Goal: Information Seeking & Learning: Compare options

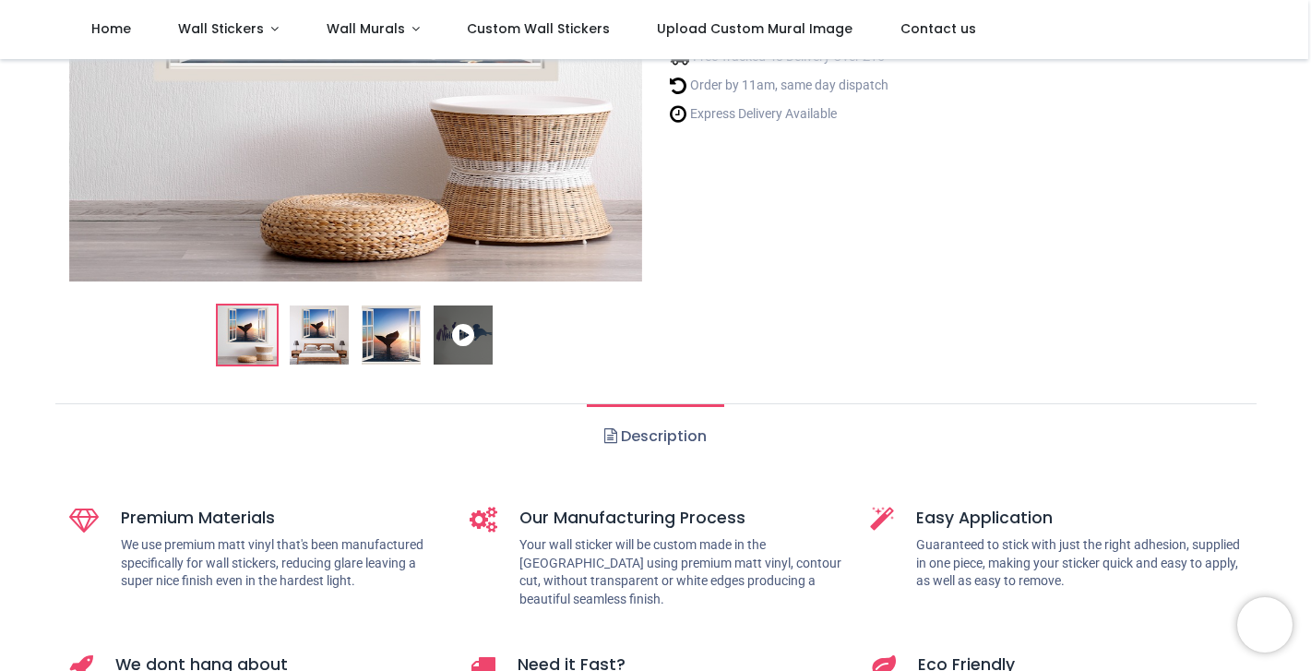
scroll to position [415, 0]
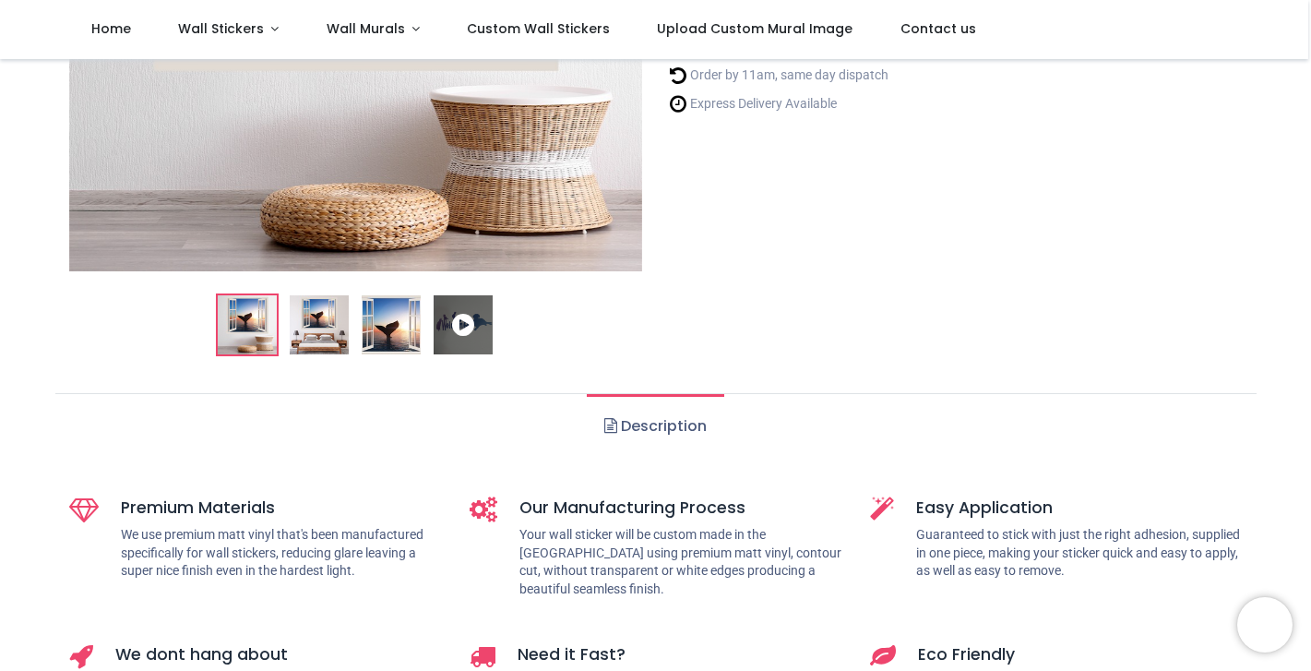
click at [333, 330] on img at bounding box center [319, 324] width 59 height 59
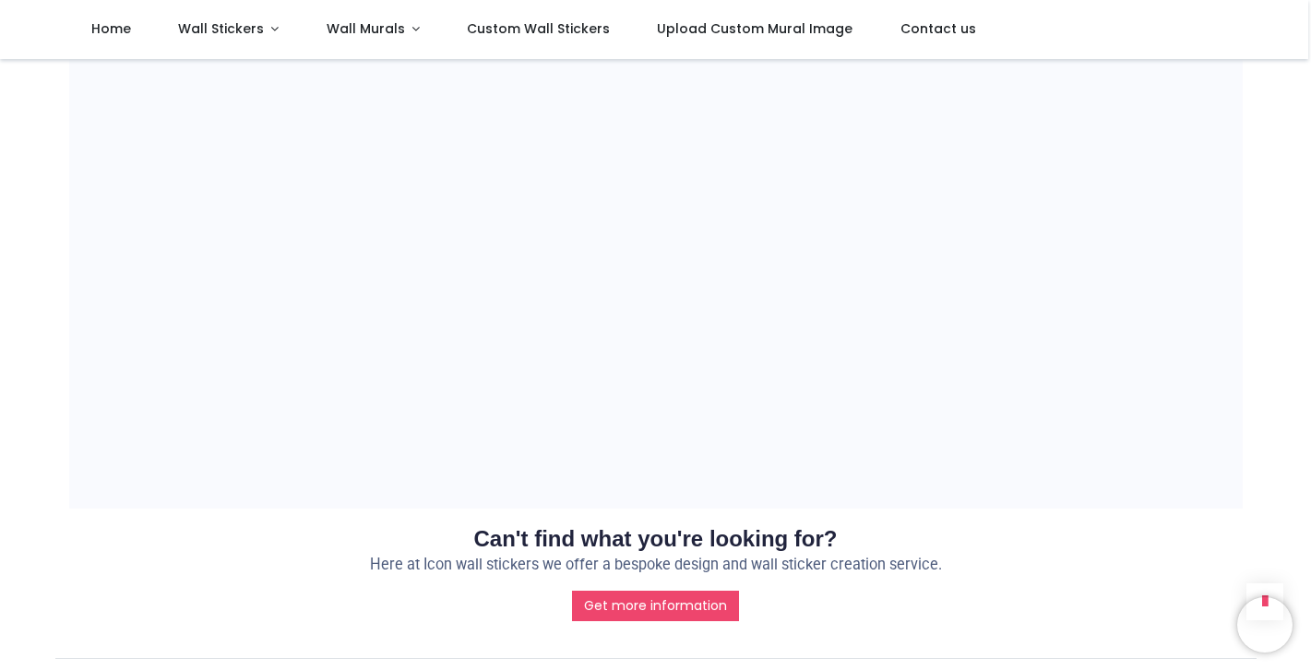
scroll to position [1615, 0]
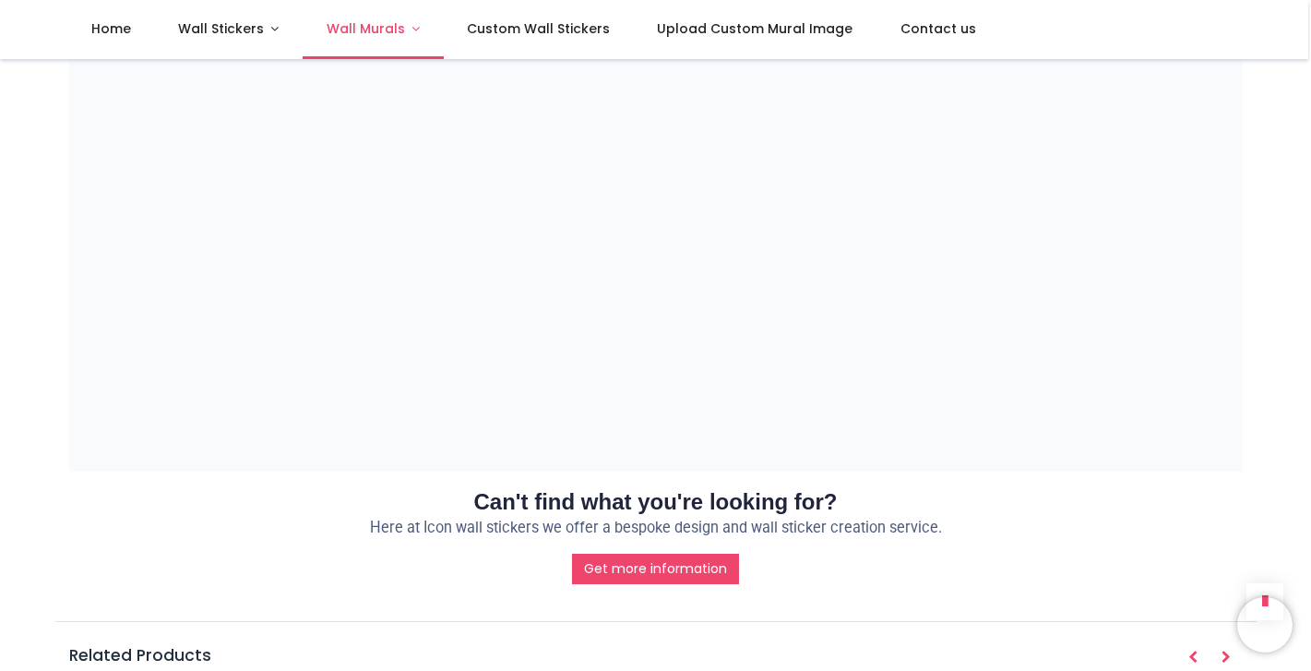
click at [363, 28] on span "Wall Murals" at bounding box center [366, 28] width 78 height 18
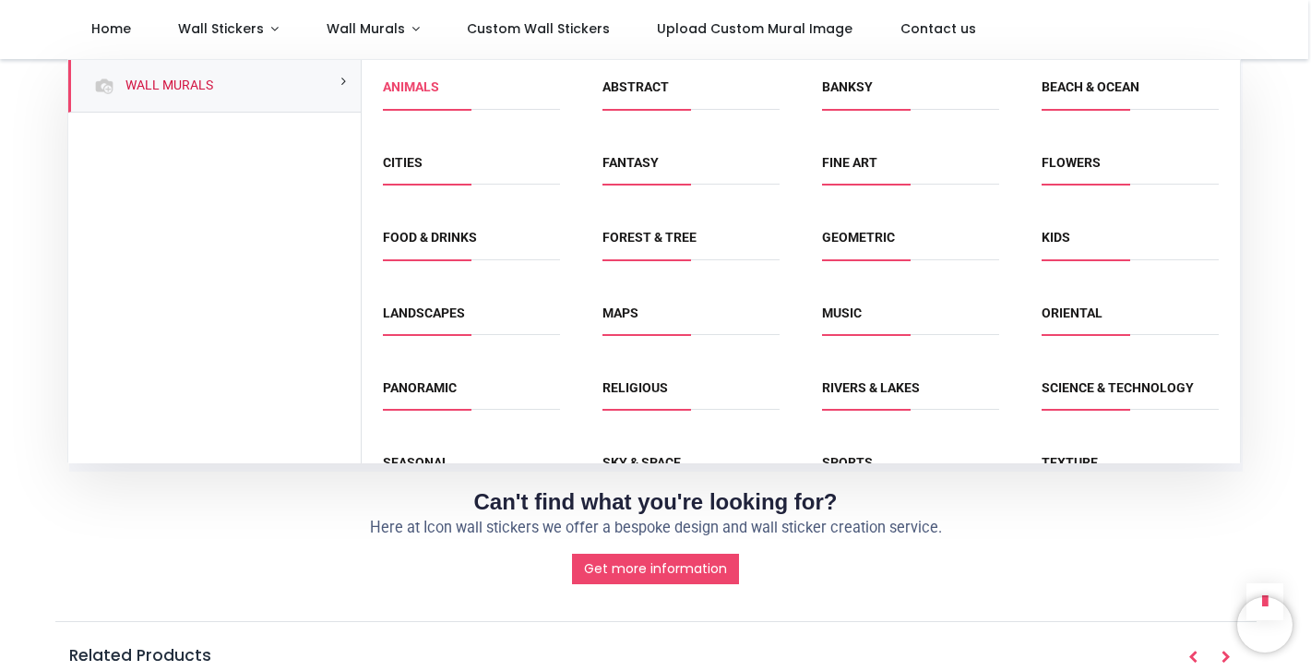
click at [408, 86] on link "Animals" at bounding box center [411, 86] width 56 height 15
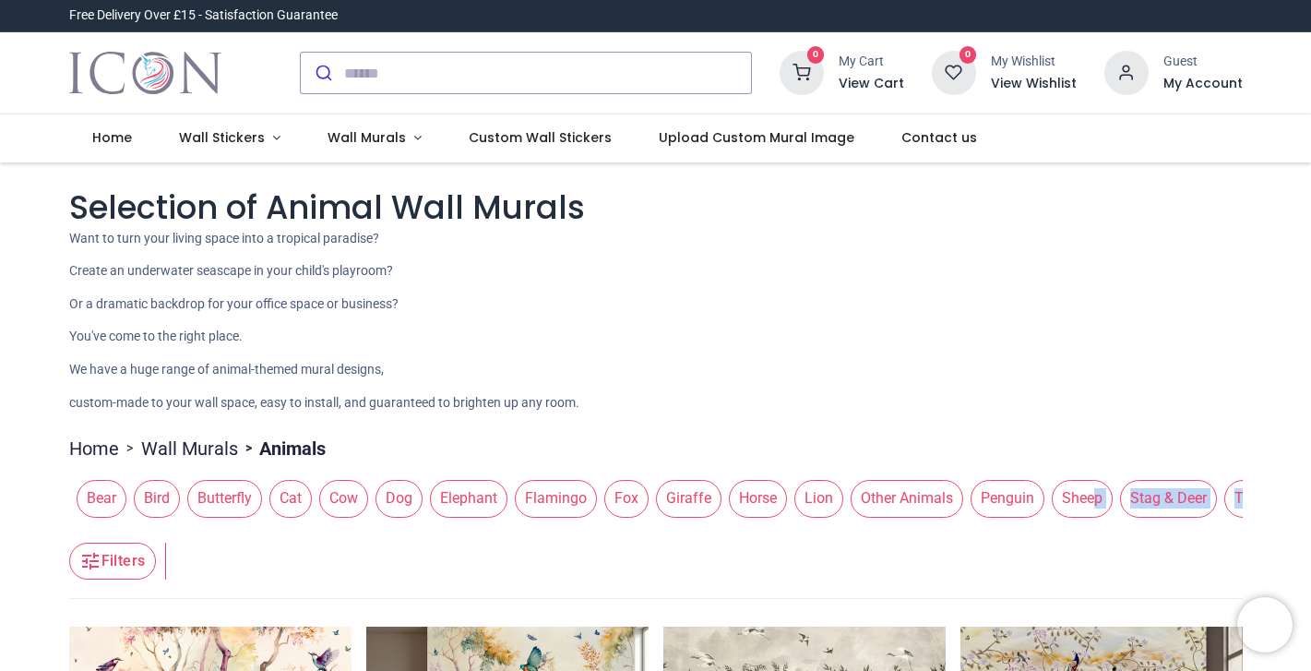
drag, startPoint x: 1244, startPoint y: 518, endPoint x: 1062, endPoint y: 520, distance: 181.8
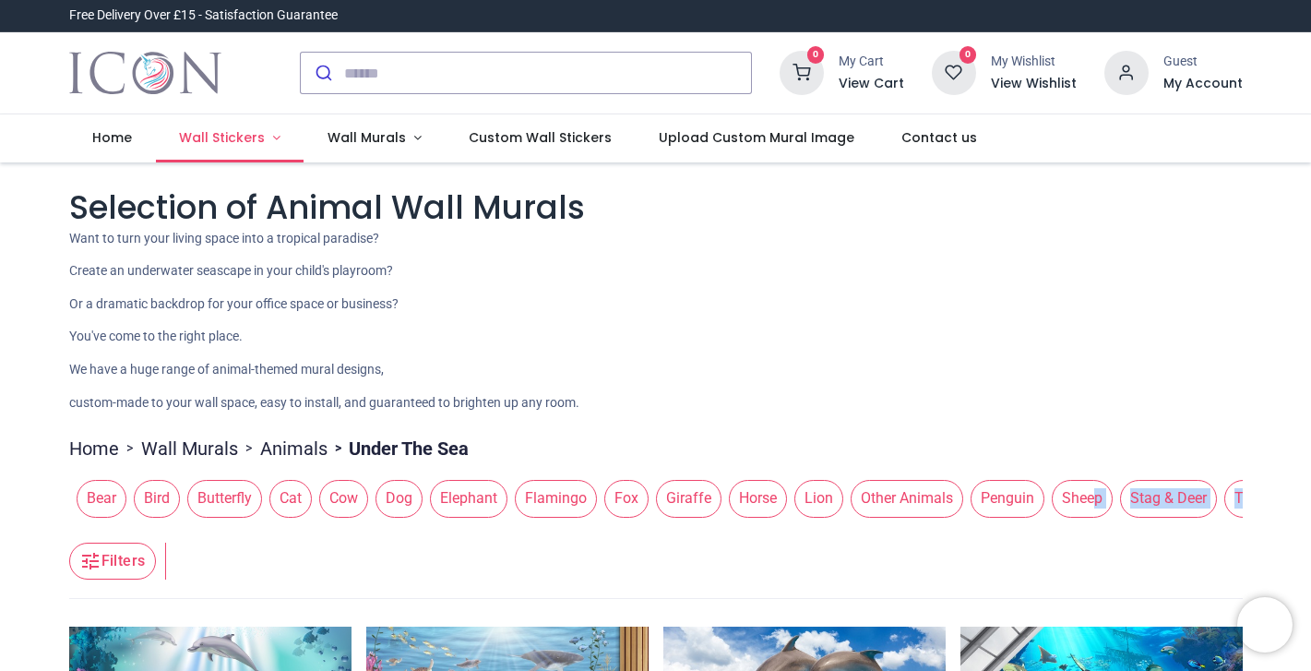
click at [244, 137] on span "Wall Stickers" at bounding box center [222, 137] width 86 height 18
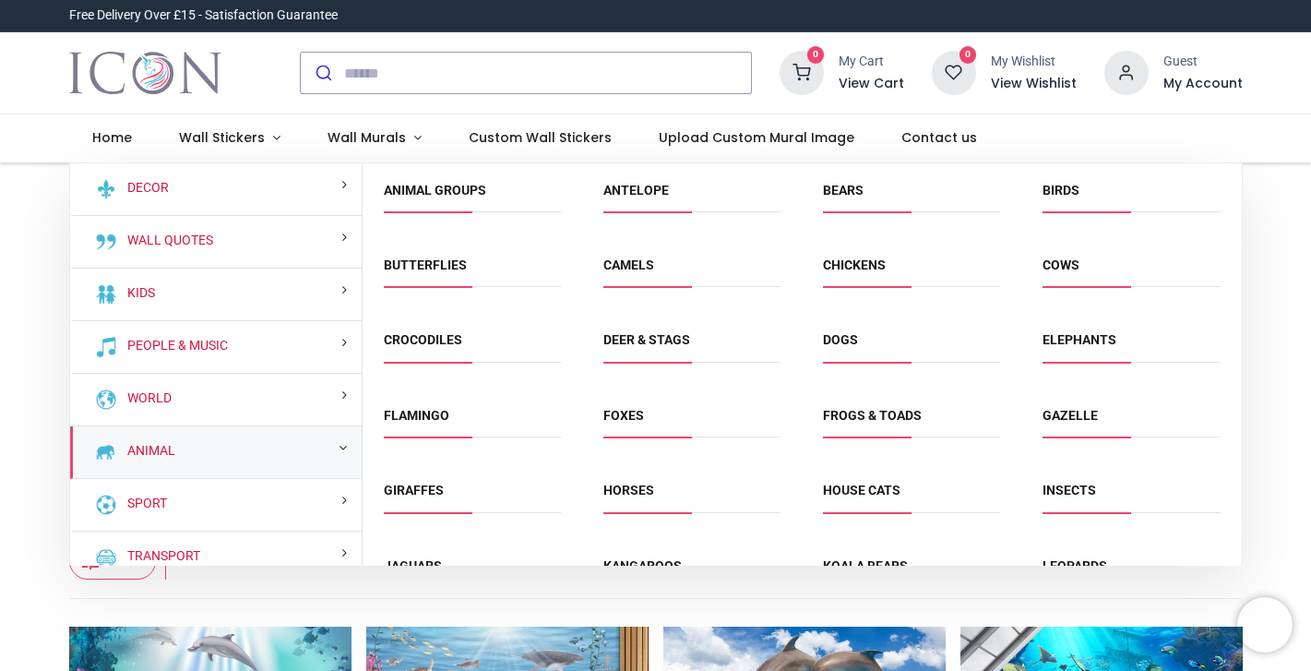
click at [221, 439] on div "Animal" at bounding box center [216, 452] width 292 height 53
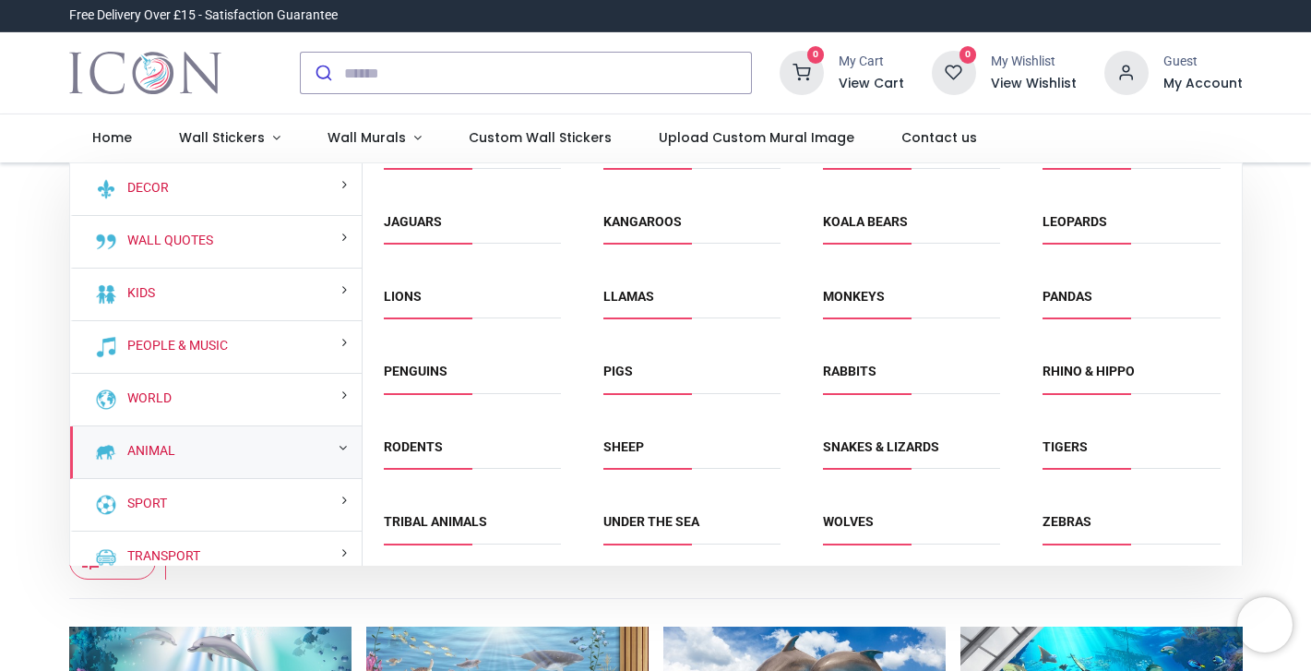
scroll to position [343, 0]
click at [679, 523] on link "Under the Sea" at bounding box center [651, 522] width 96 height 15
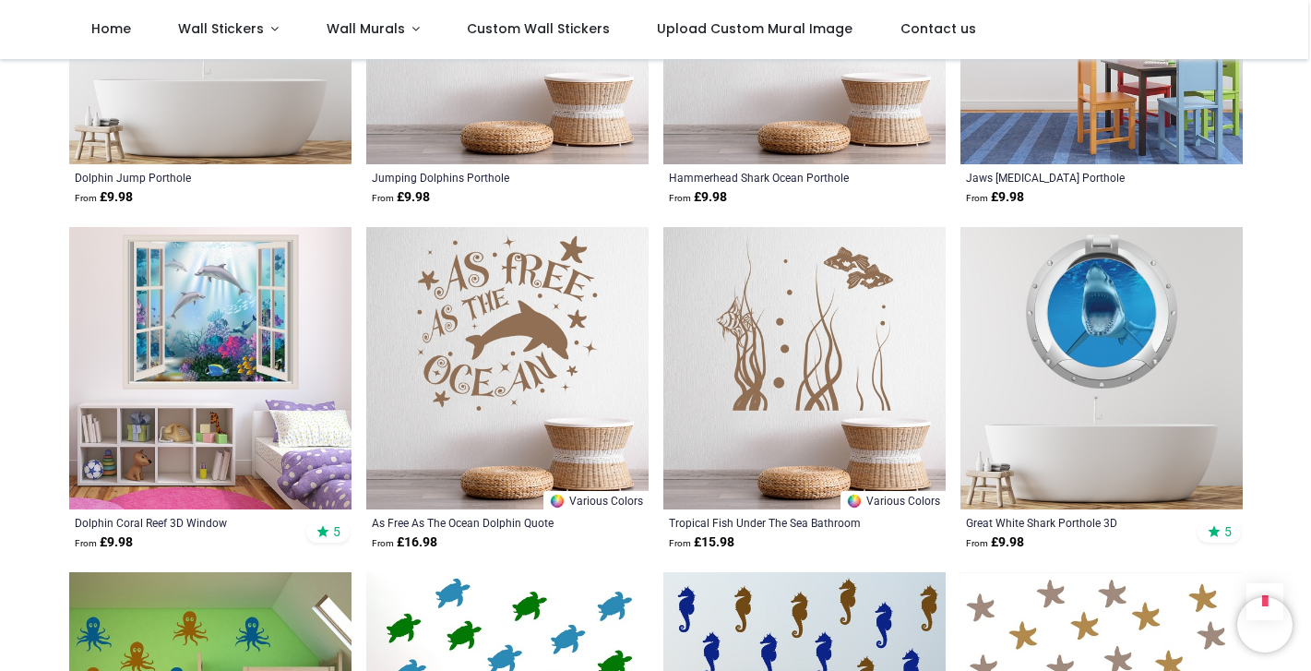
scroll to position [1579, 0]
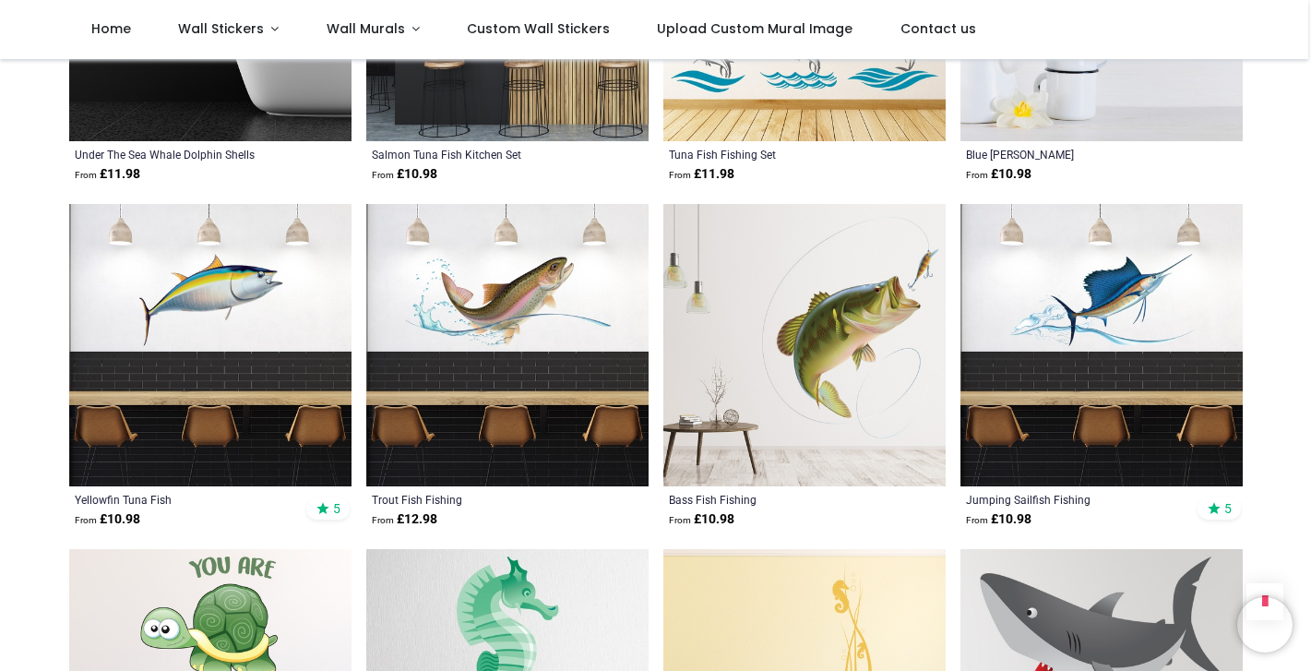
scroll to position [4363, 0]
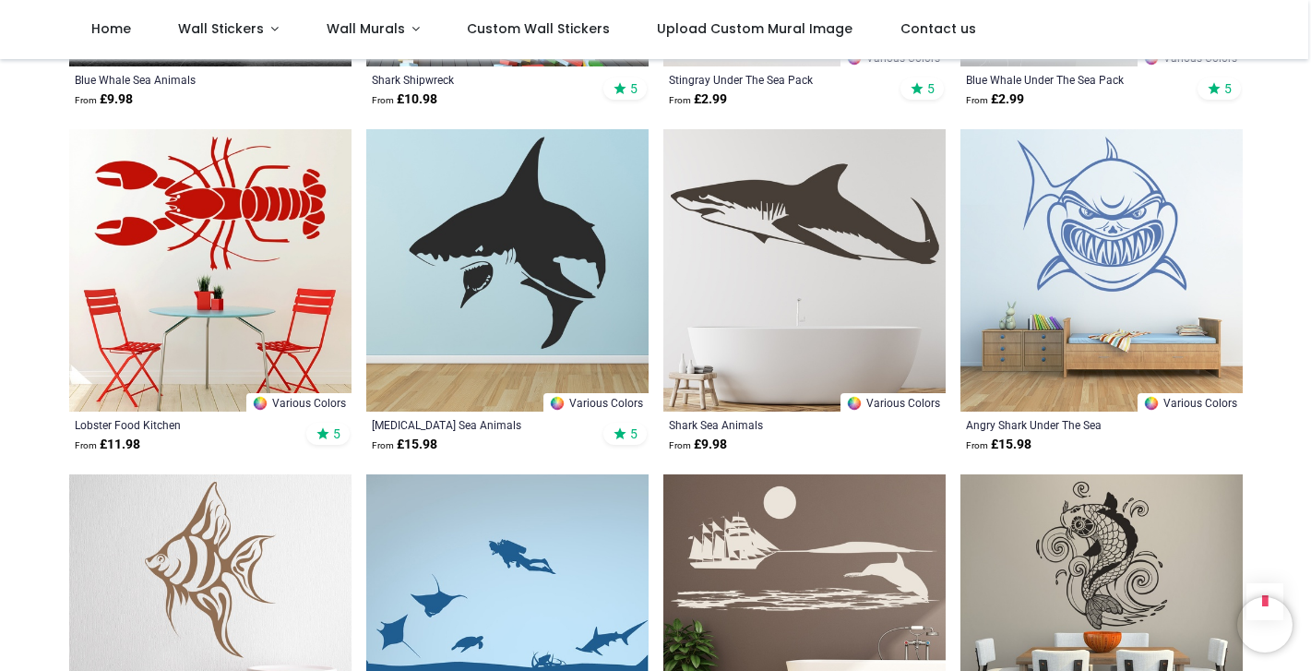
scroll to position [6855, 0]
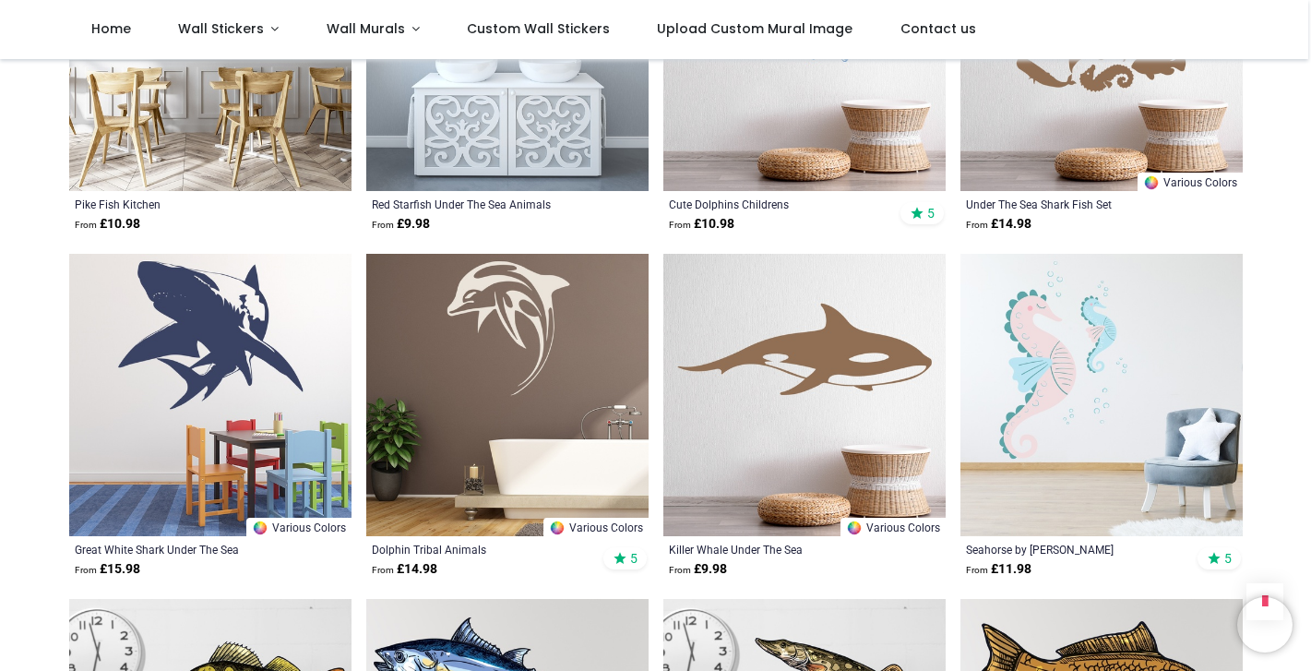
scroll to position [8453, 0]
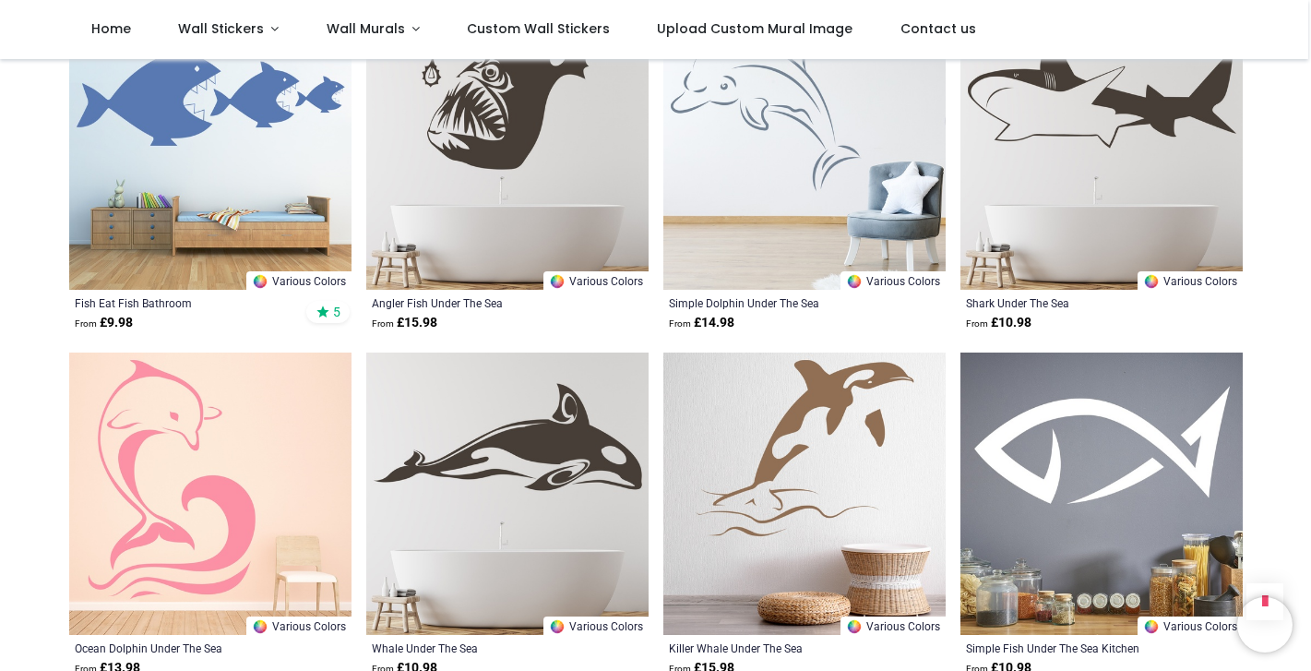
scroll to position [11114, 0]
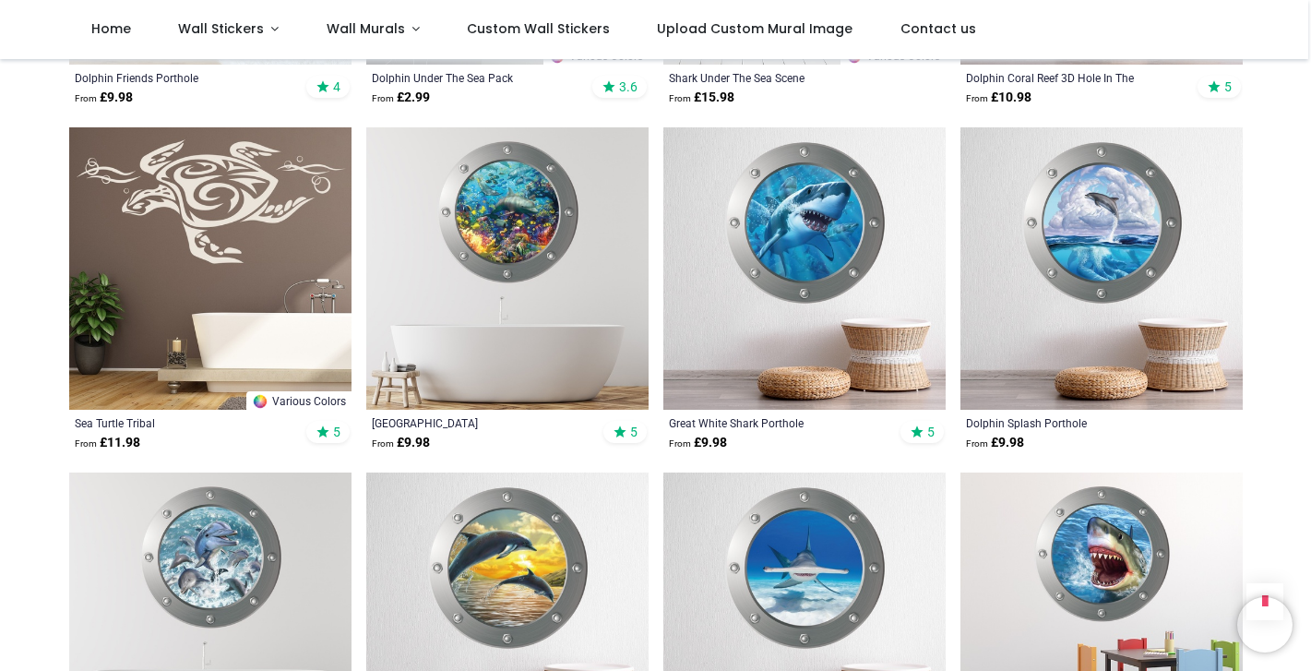
scroll to position [979, 0]
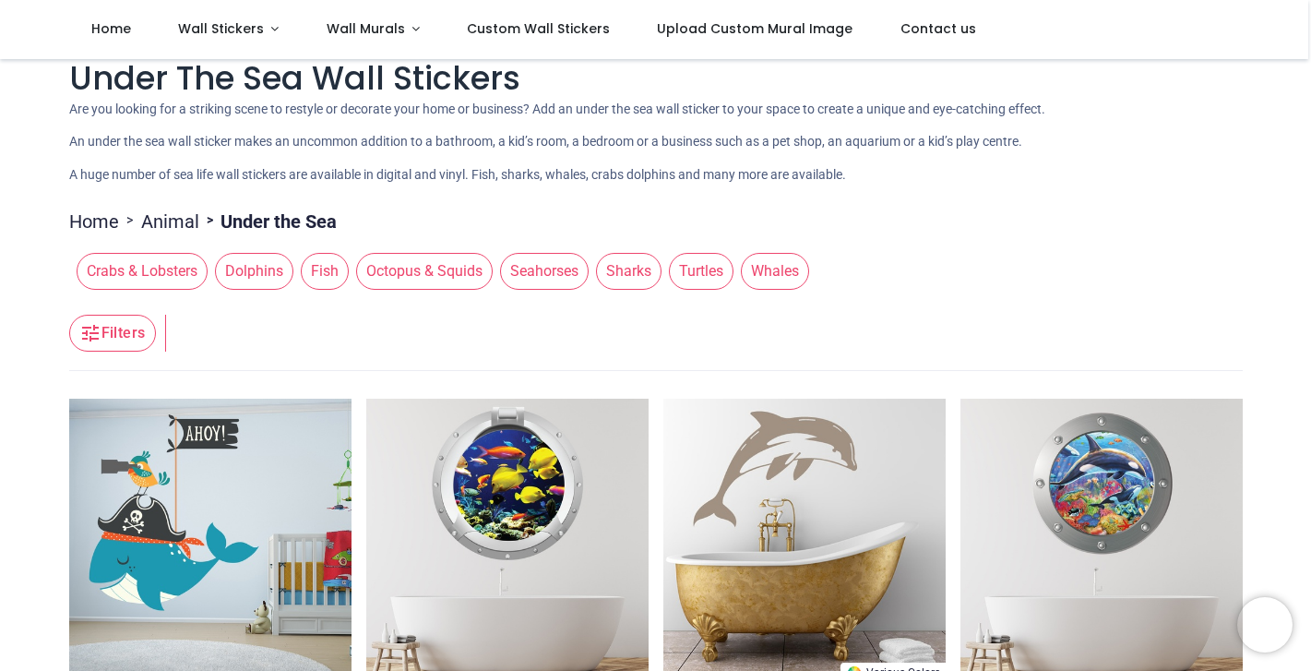
scroll to position [17, 0]
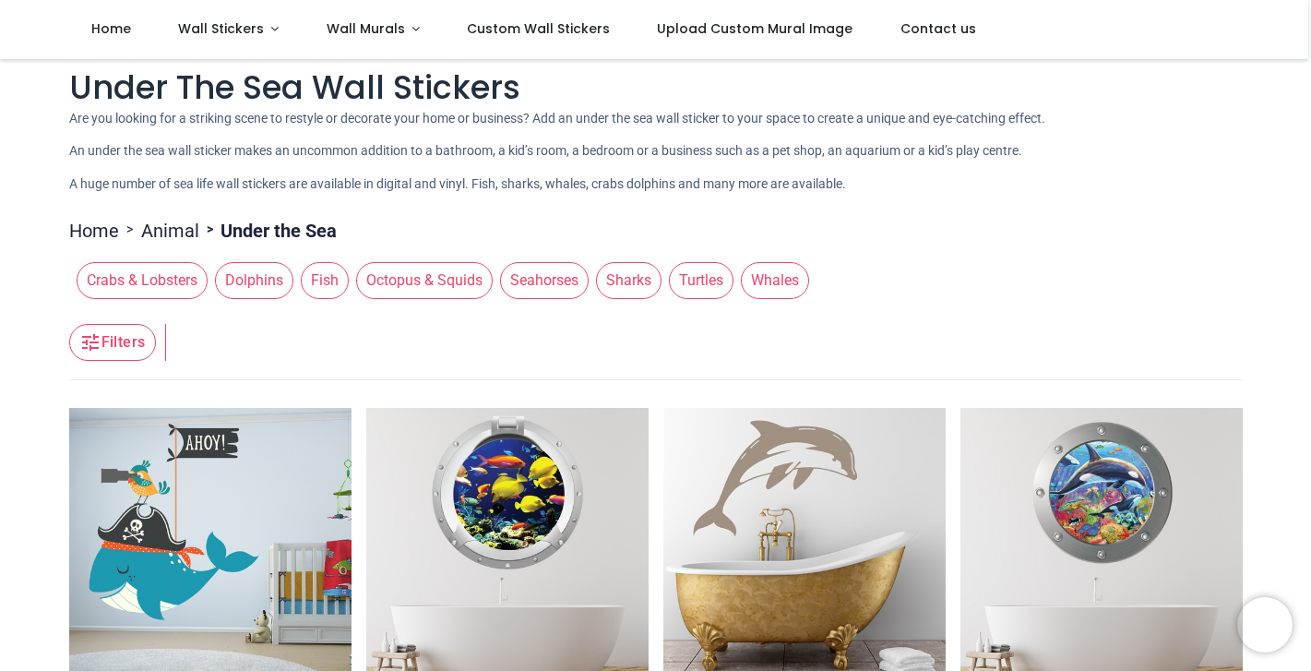
click at [790, 284] on span "Whales" at bounding box center [775, 280] width 68 height 37
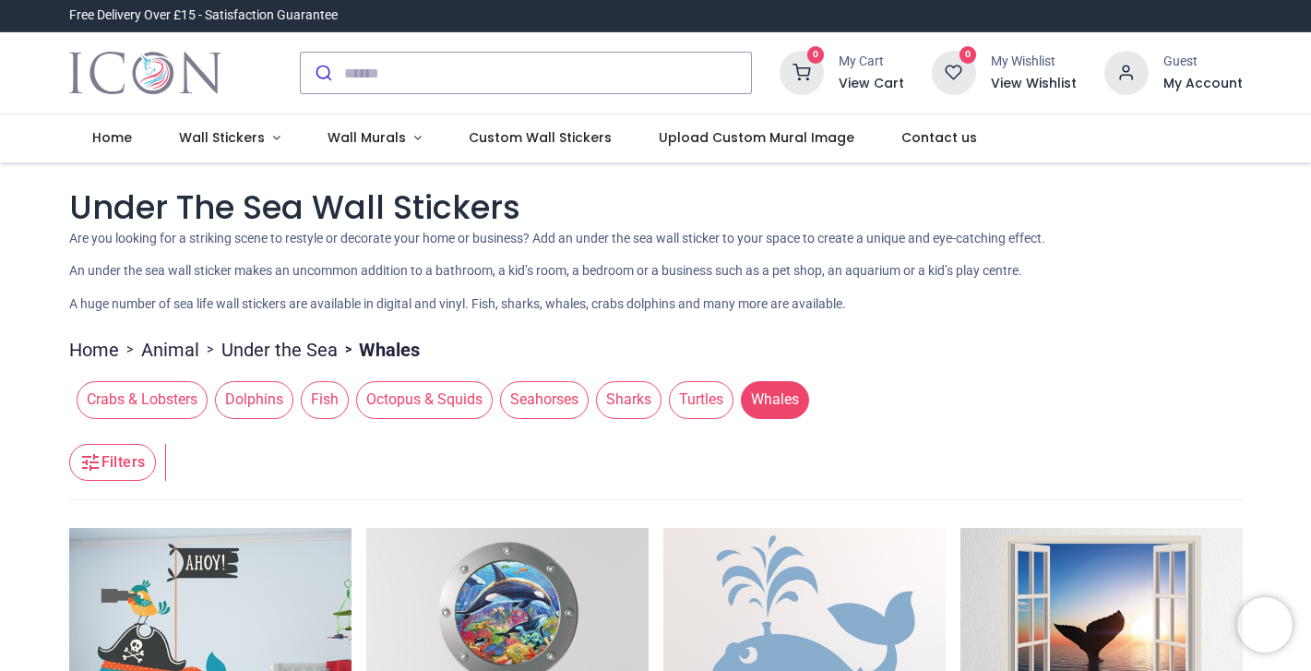
click at [503, 601] on img at bounding box center [507, 669] width 282 height 282
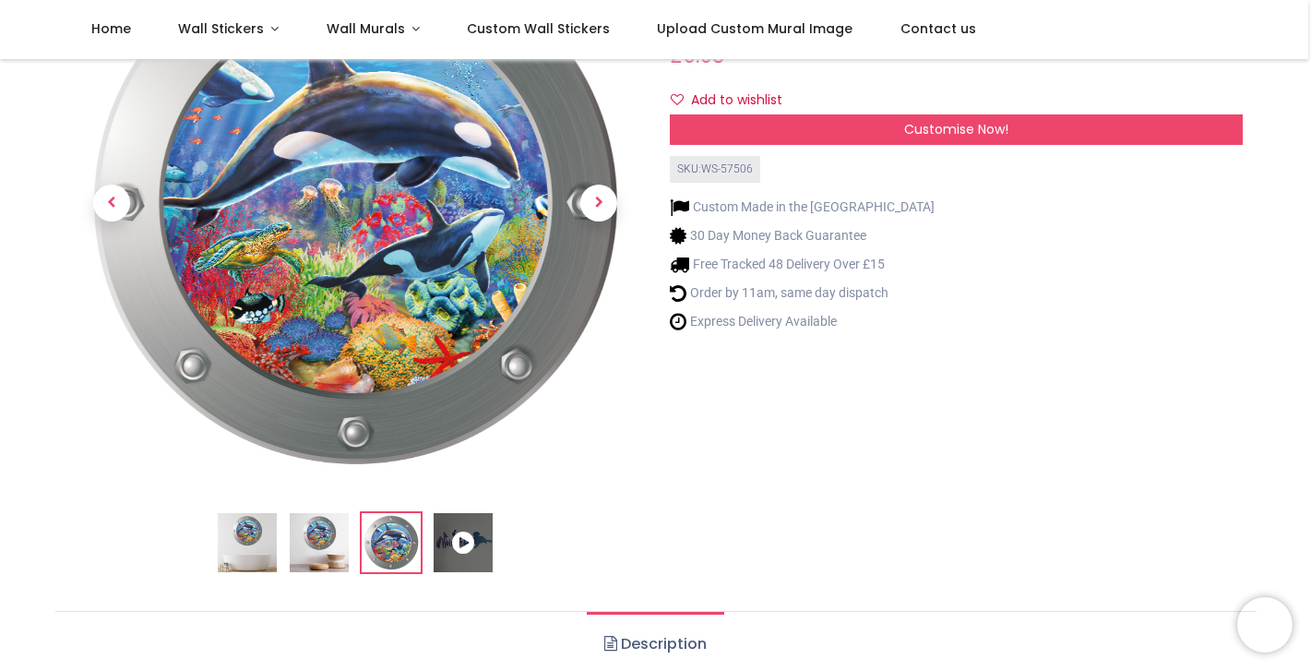
scroll to position [201, 0]
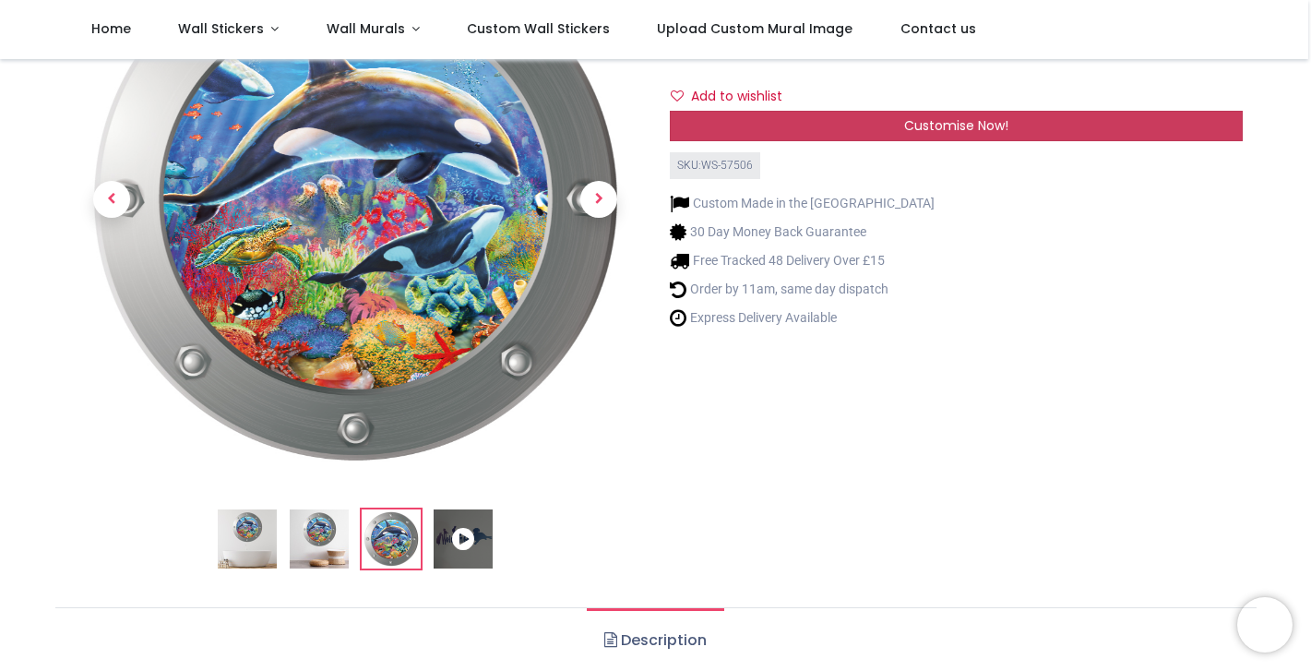
click at [971, 117] on span "Customise Now!" at bounding box center [956, 125] width 104 height 18
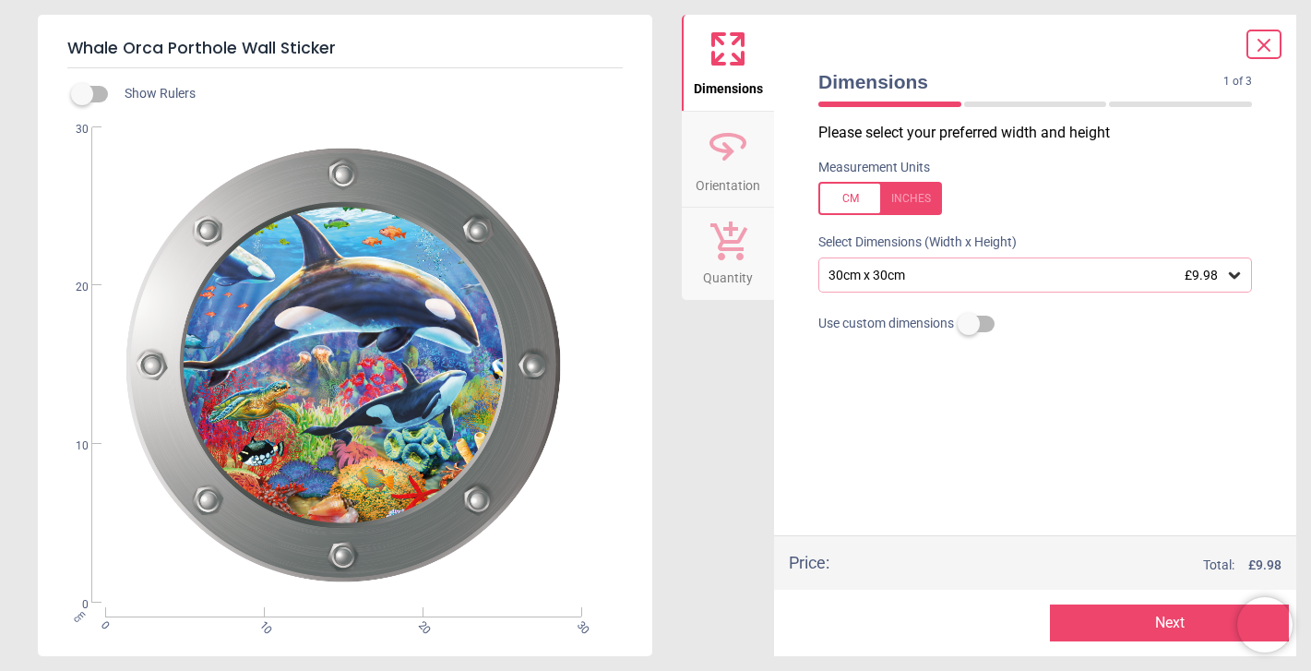
click at [1233, 272] on icon at bounding box center [1234, 275] width 18 height 18
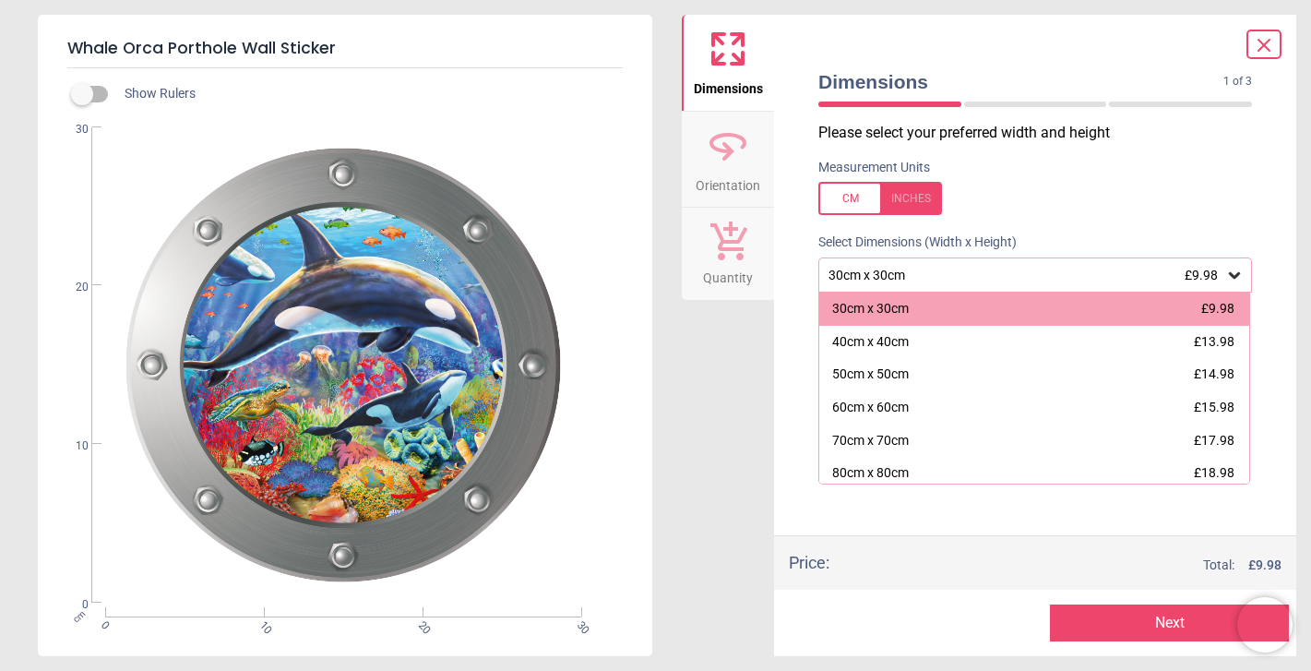
click at [1269, 36] on icon at bounding box center [1264, 45] width 22 height 22
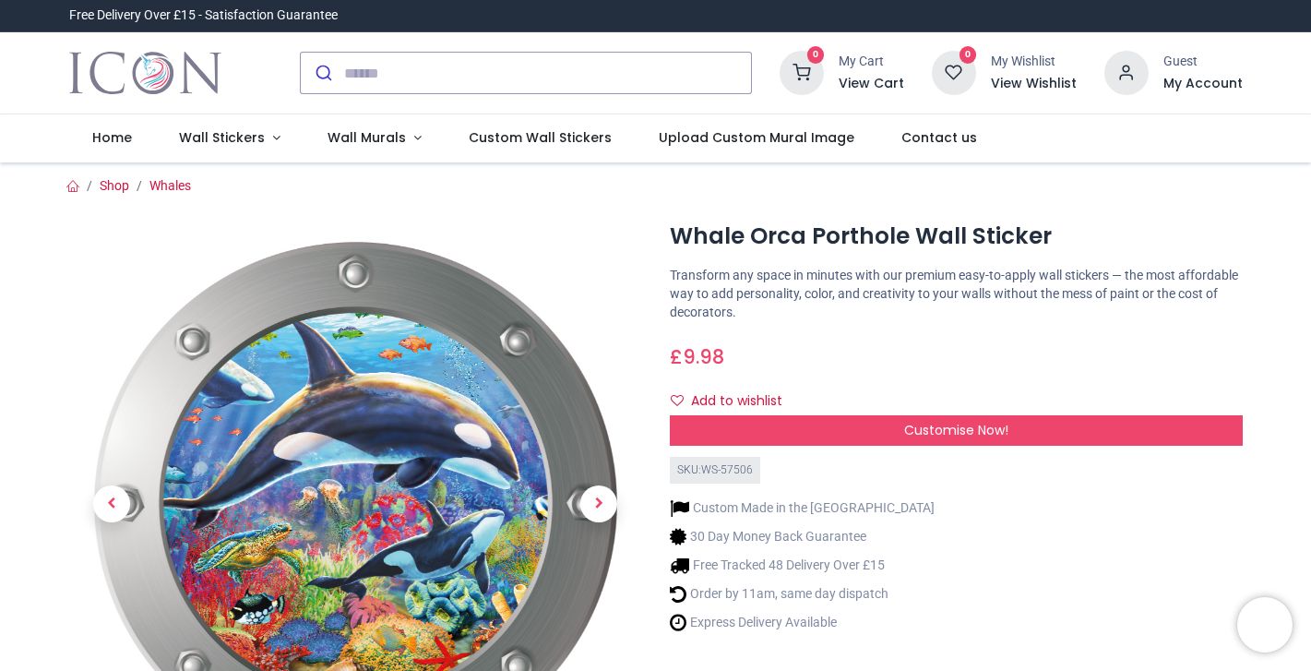
scroll to position [0, 0]
click at [358, 131] on span "Wall Murals" at bounding box center [367, 137] width 78 height 18
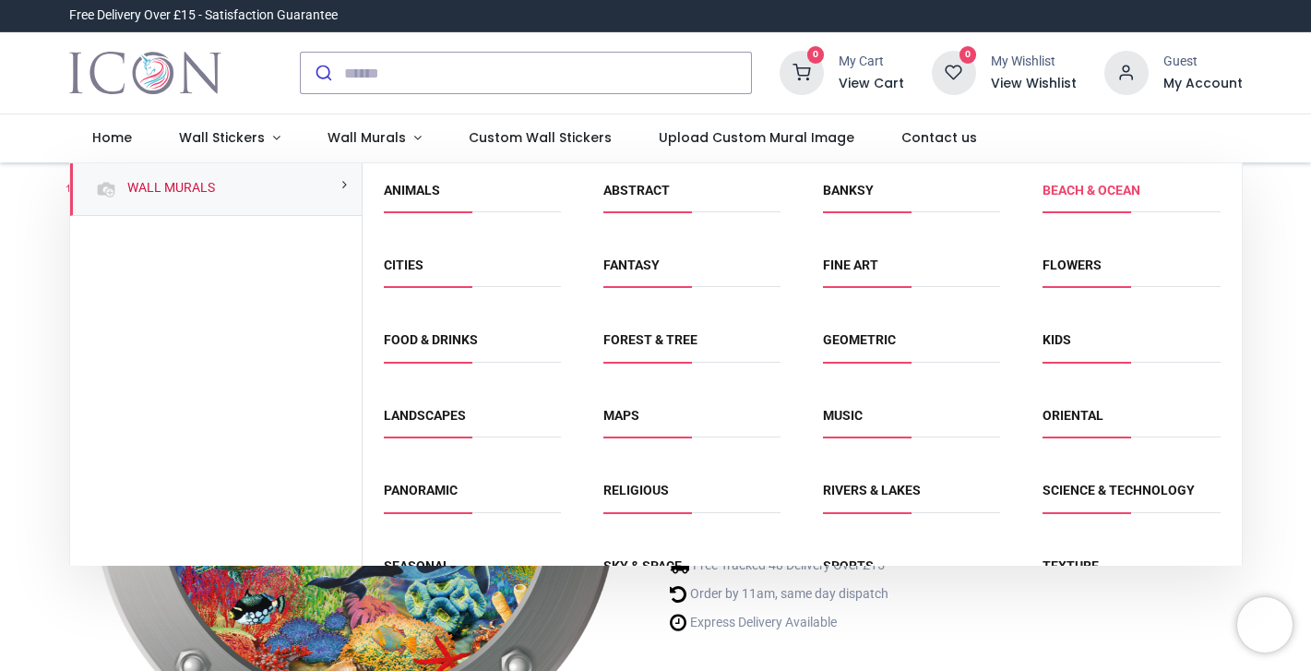
click at [1073, 183] on link "Beach & Ocean" at bounding box center [1092, 190] width 98 height 15
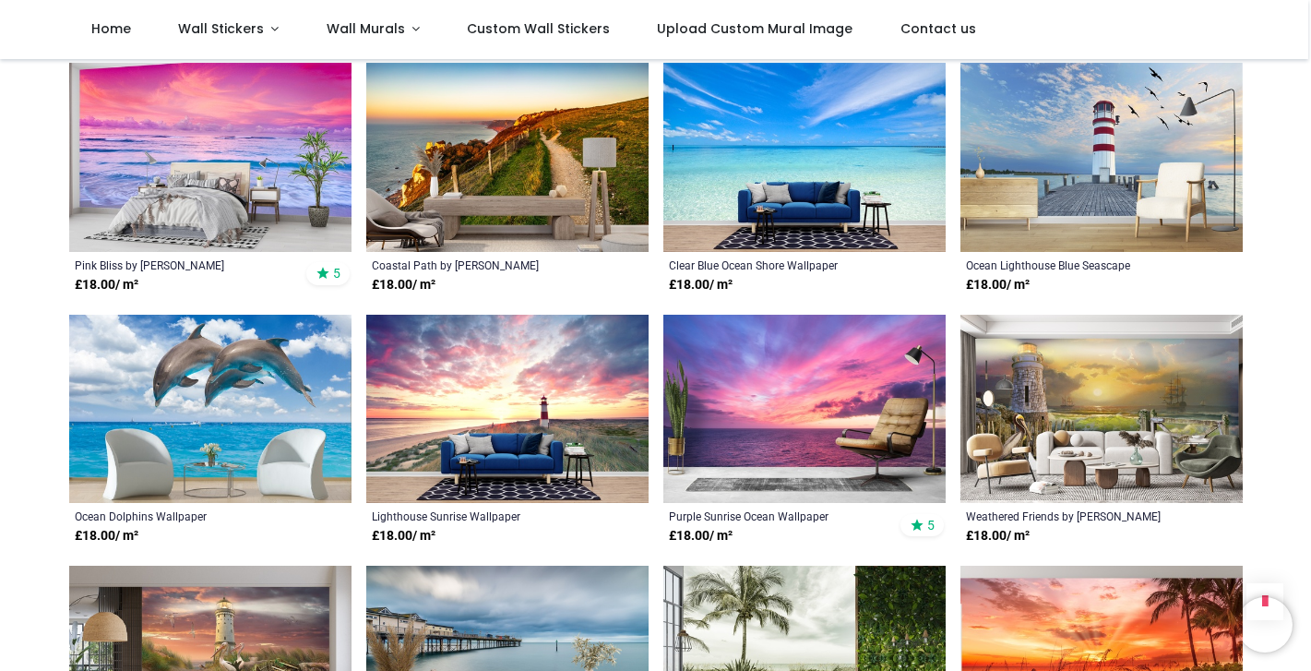
scroll to position [901, 0]
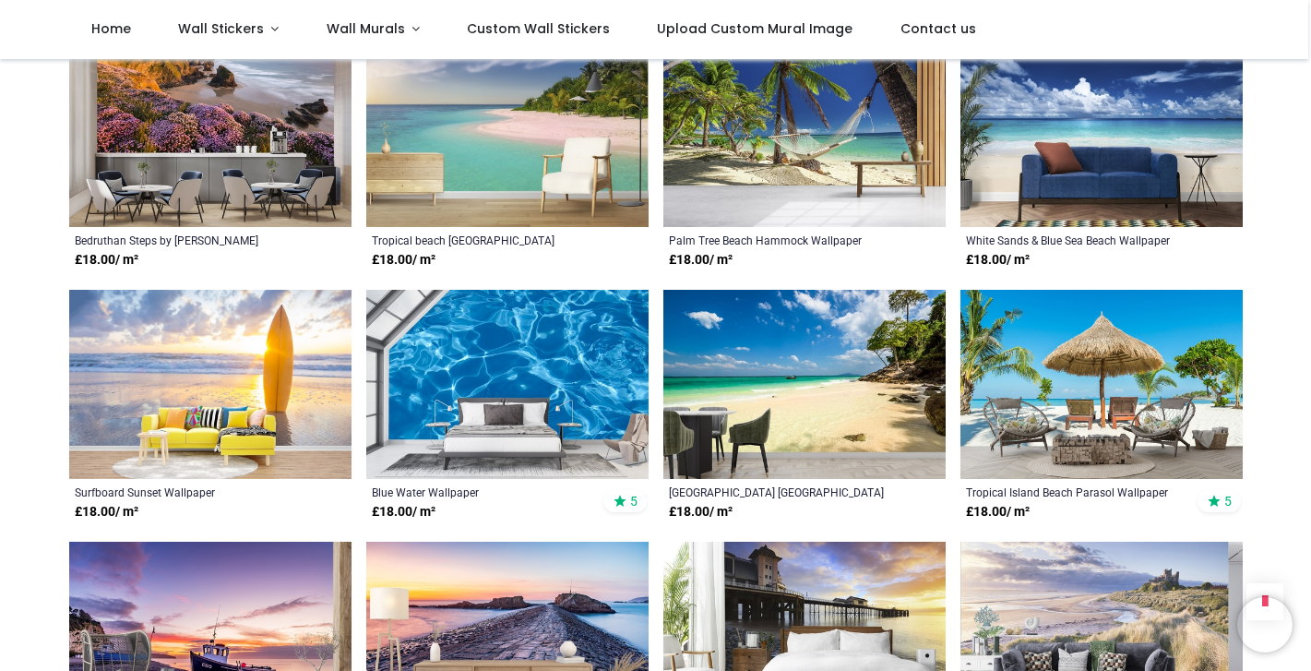
scroll to position [1906, 0]
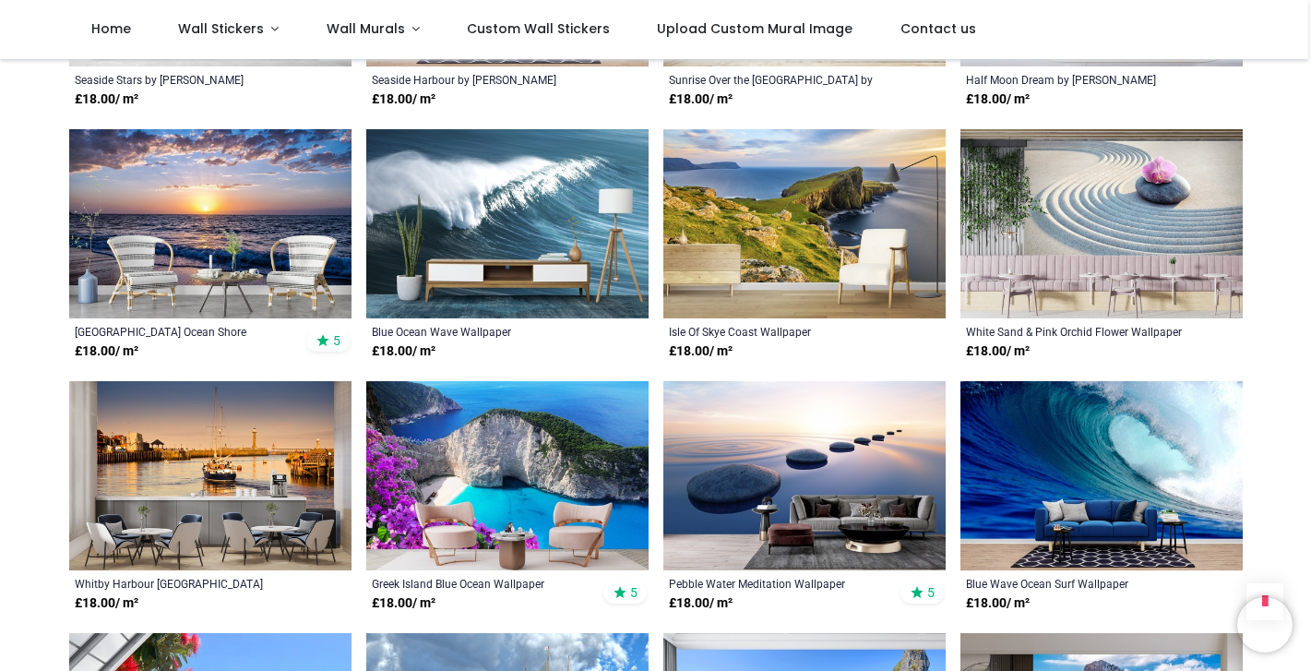
scroll to position [5635, 0]
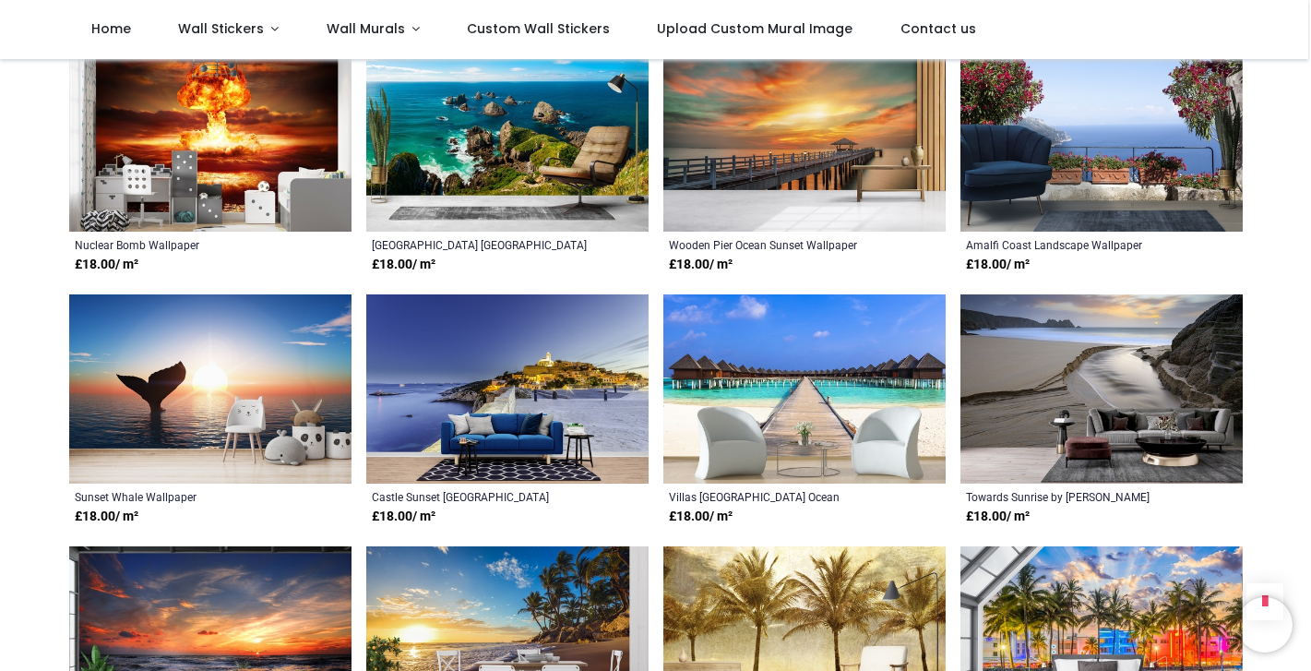
scroll to position [6707, 0]
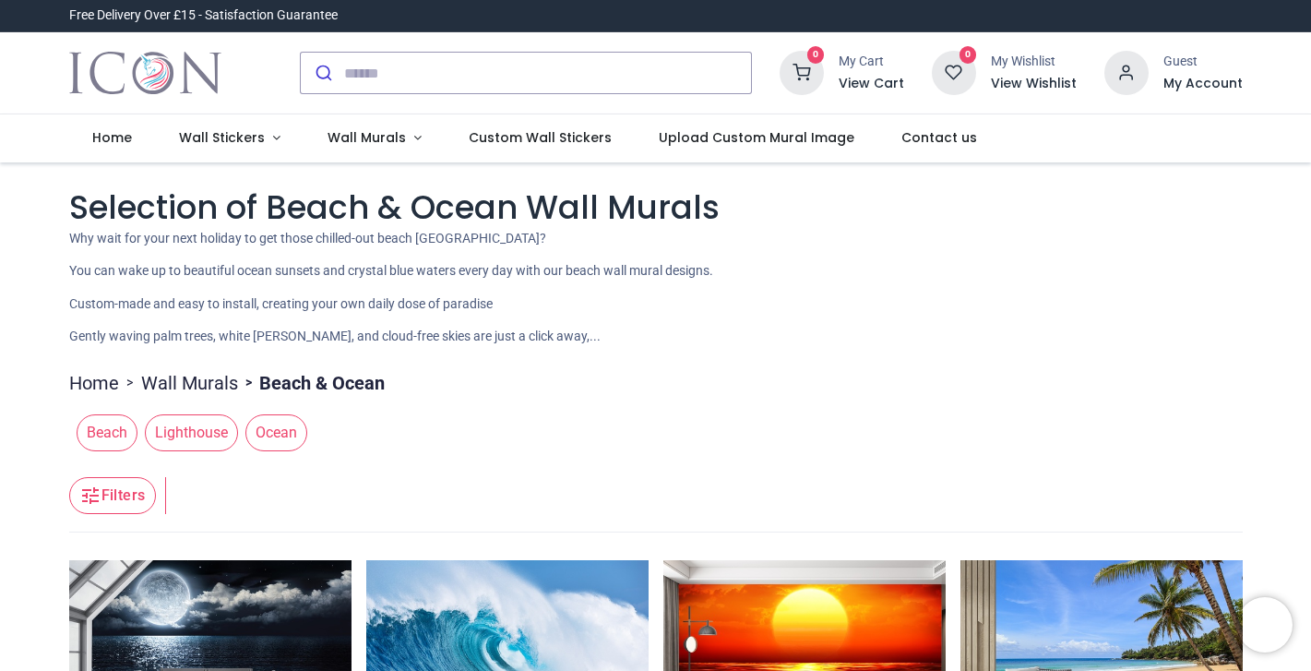
click at [206, 429] on span "Lighthouse" at bounding box center [191, 432] width 93 height 37
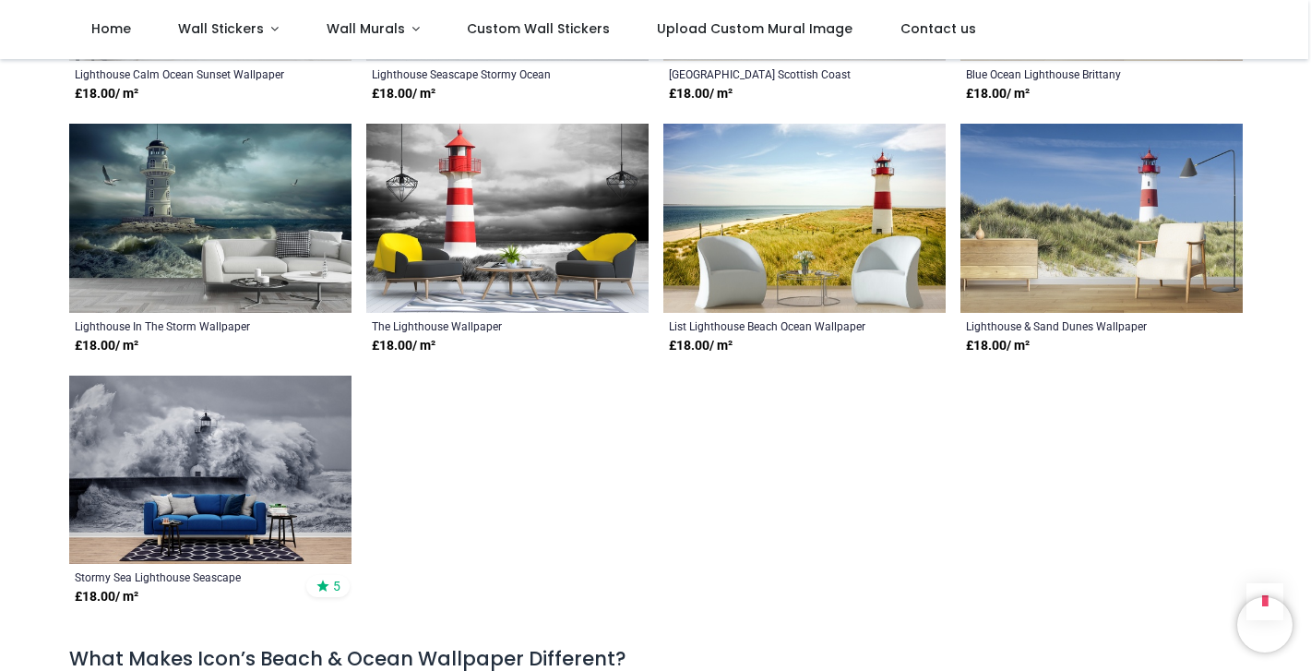
scroll to position [844, 0]
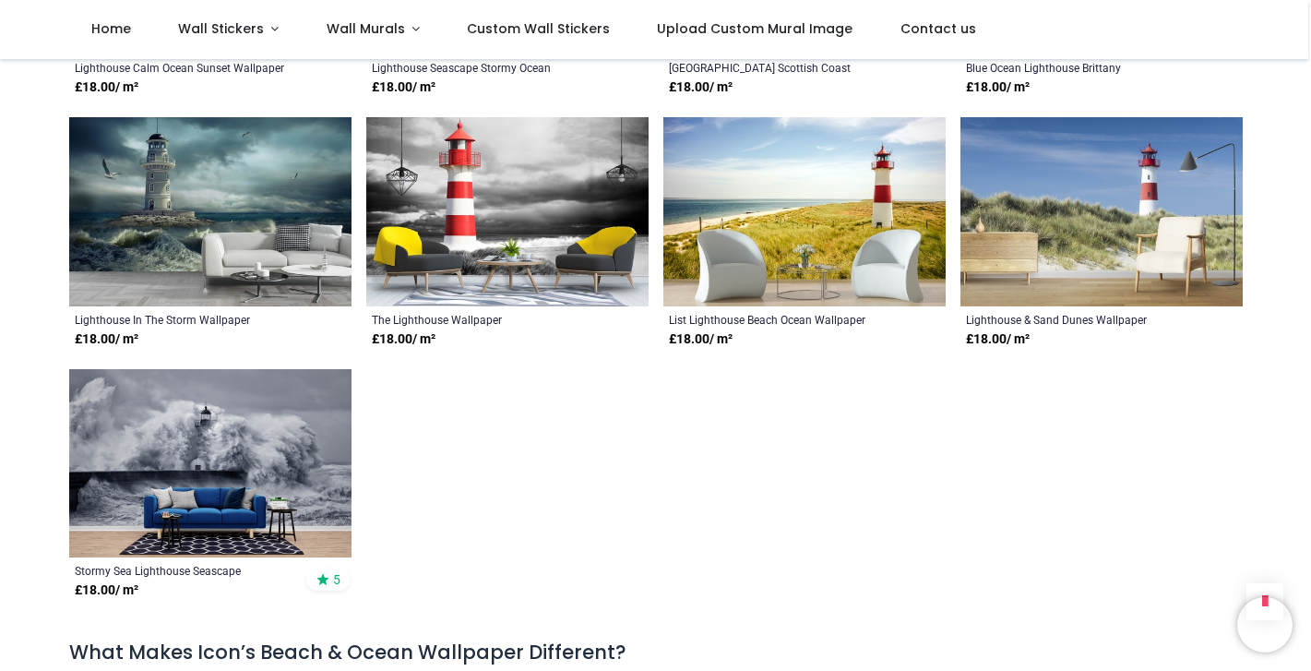
click at [206, 429] on img at bounding box center [210, 463] width 282 height 189
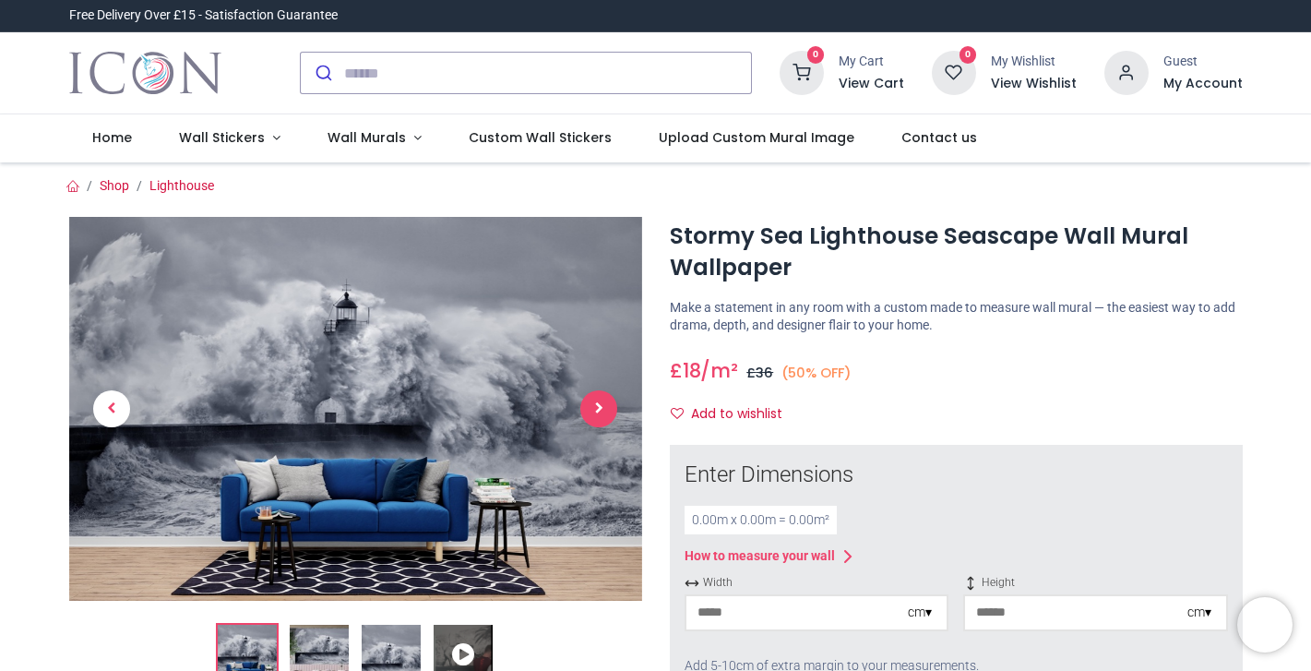
click at [598, 399] on span "Next" at bounding box center [598, 408] width 37 height 37
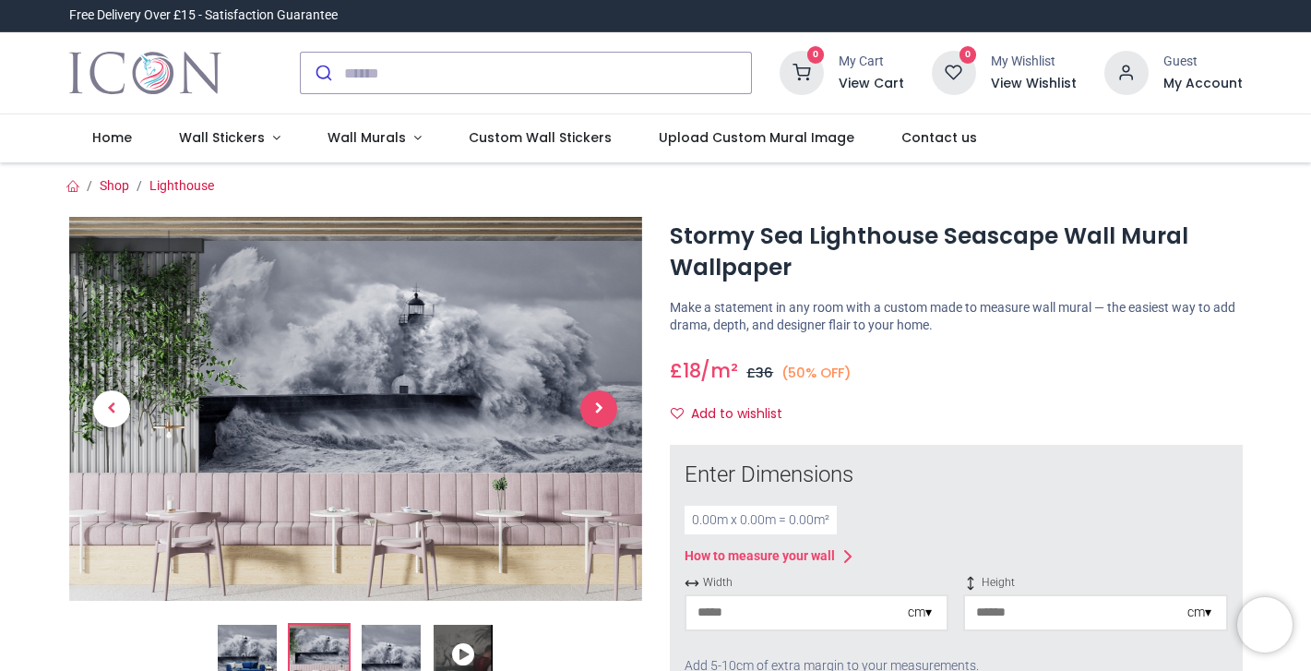
click at [598, 399] on span "Next" at bounding box center [598, 408] width 37 height 37
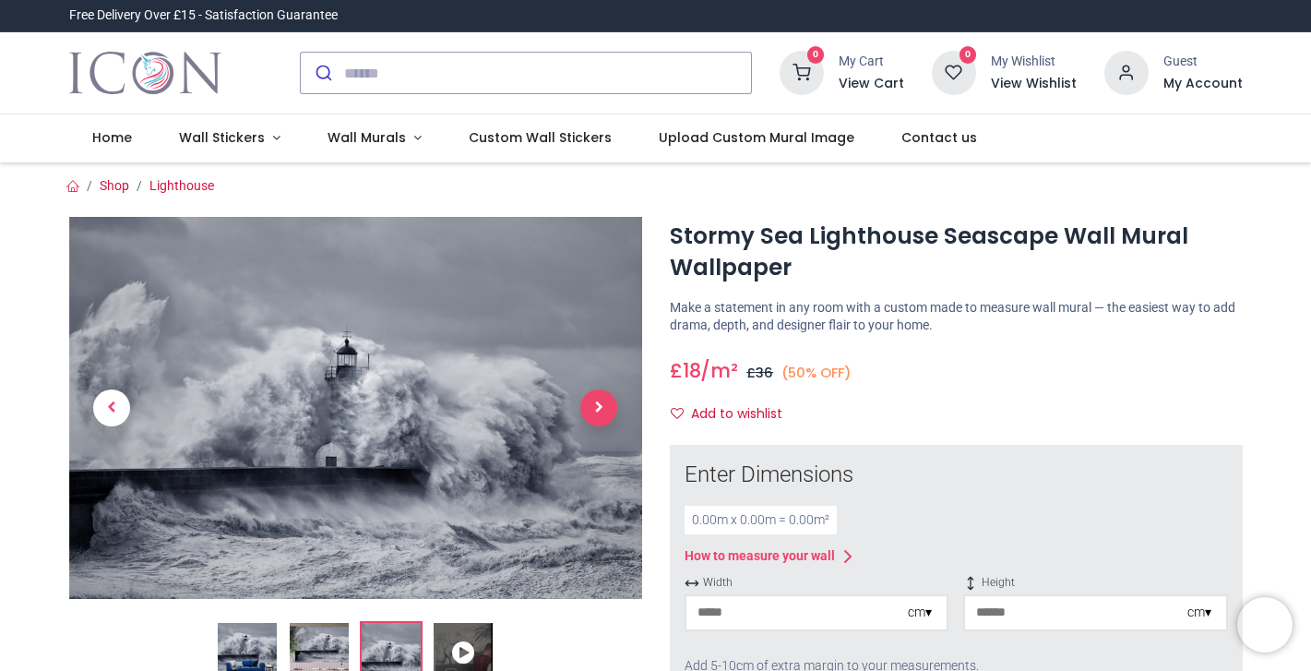
click at [598, 399] on span "Next" at bounding box center [598, 407] width 37 height 37
